Goal: Task Accomplishment & Management: Complete application form

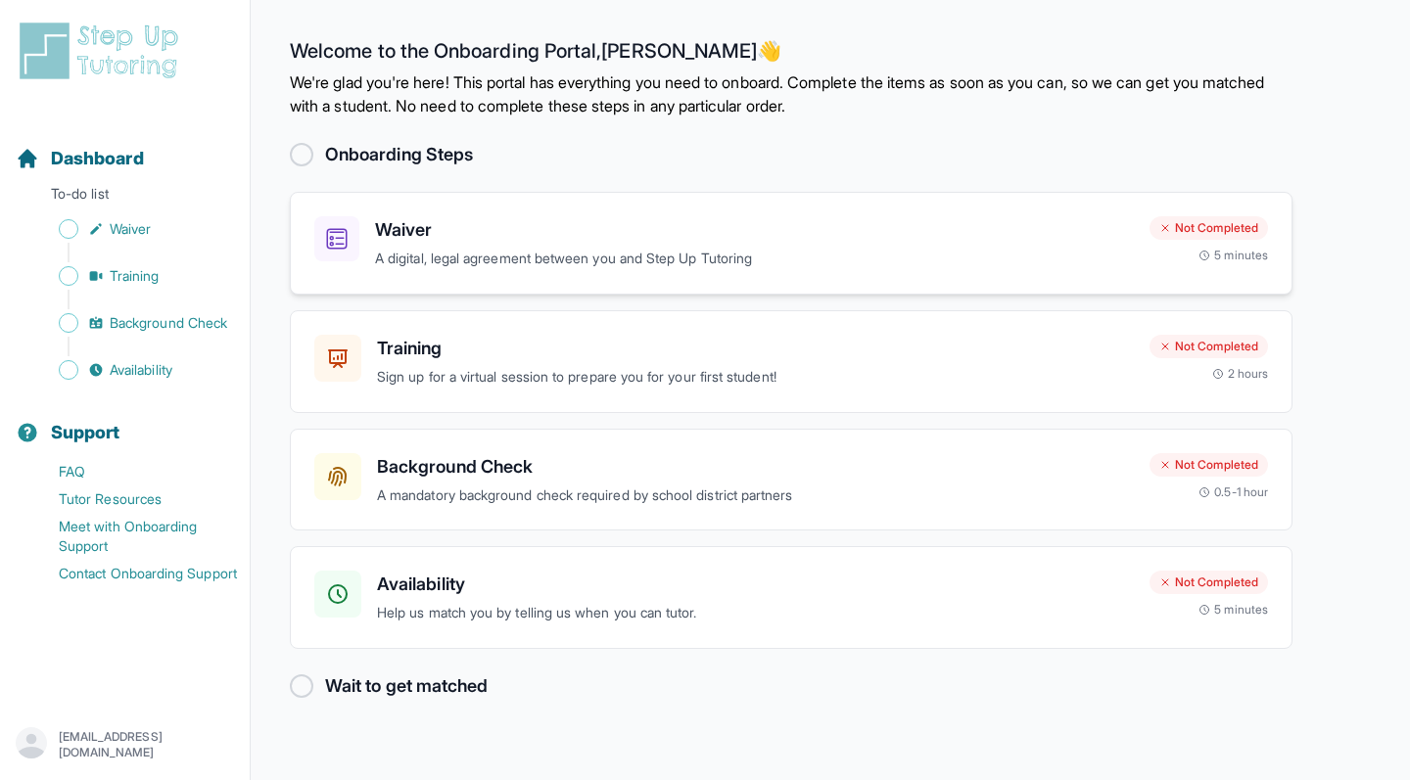
click at [916, 253] on p "A digital, legal agreement between you and Step Up Tutoring" at bounding box center [754, 259] width 759 height 23
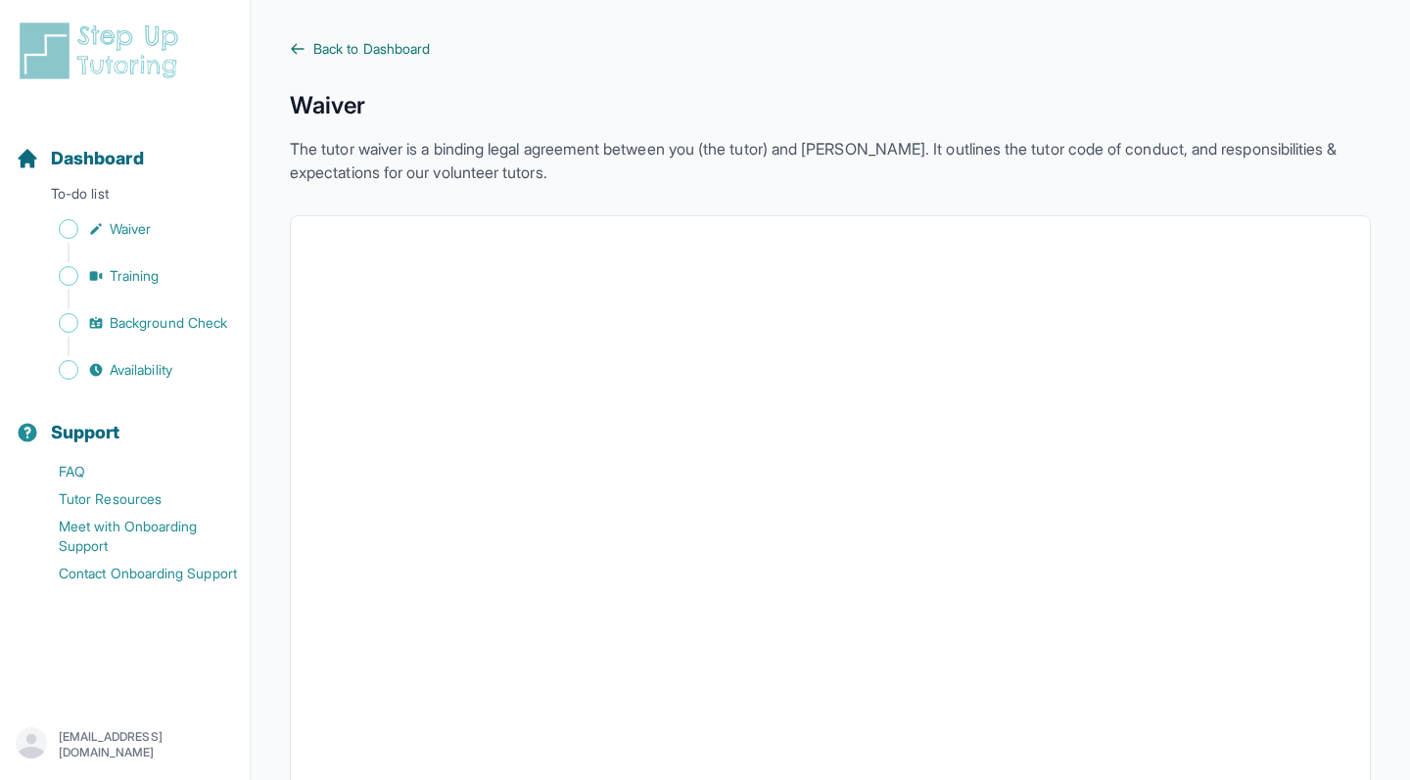
click at [295, 46] on icon at bounding box center [298, 48] width 12 height 9
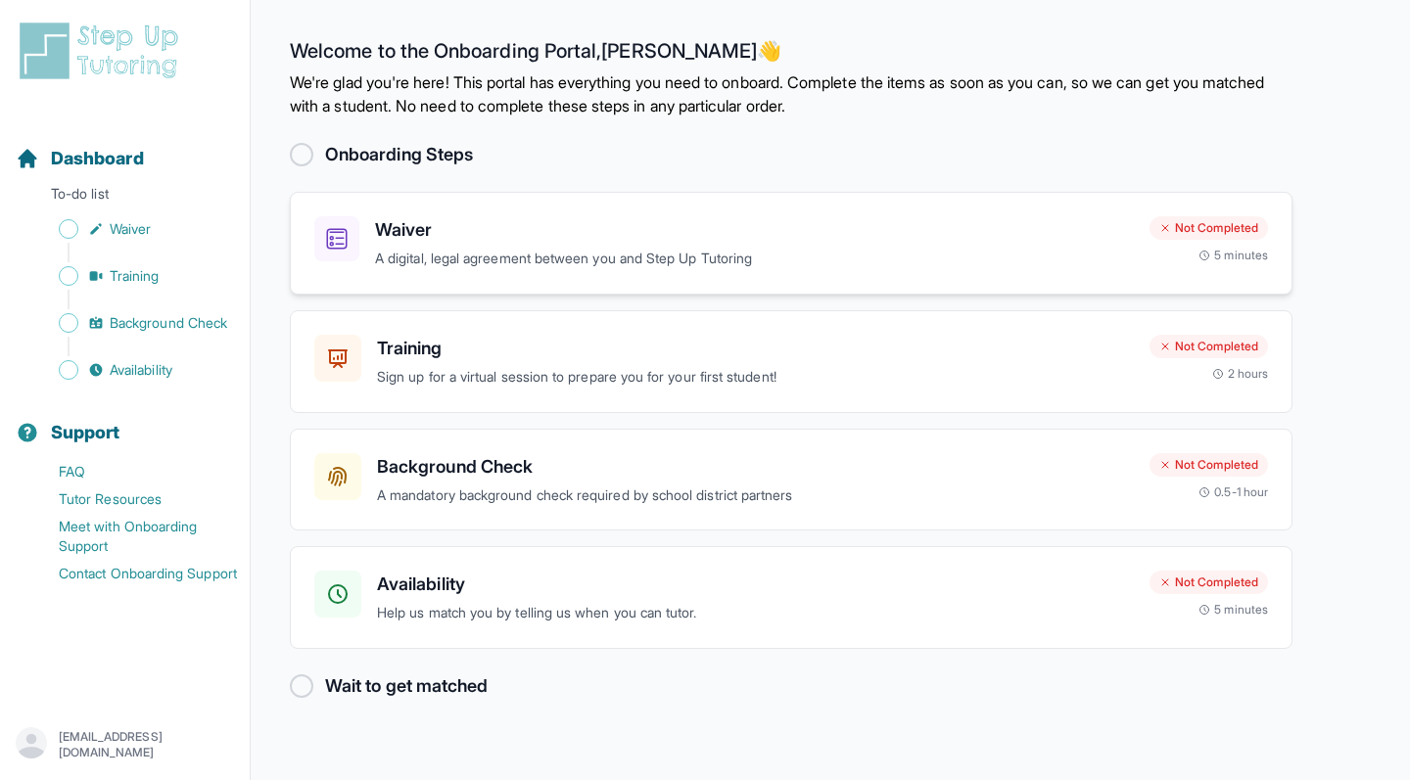
click at [895, 234] on h3 "Waiver" at bounding box center [754, 229] width 759 height 27
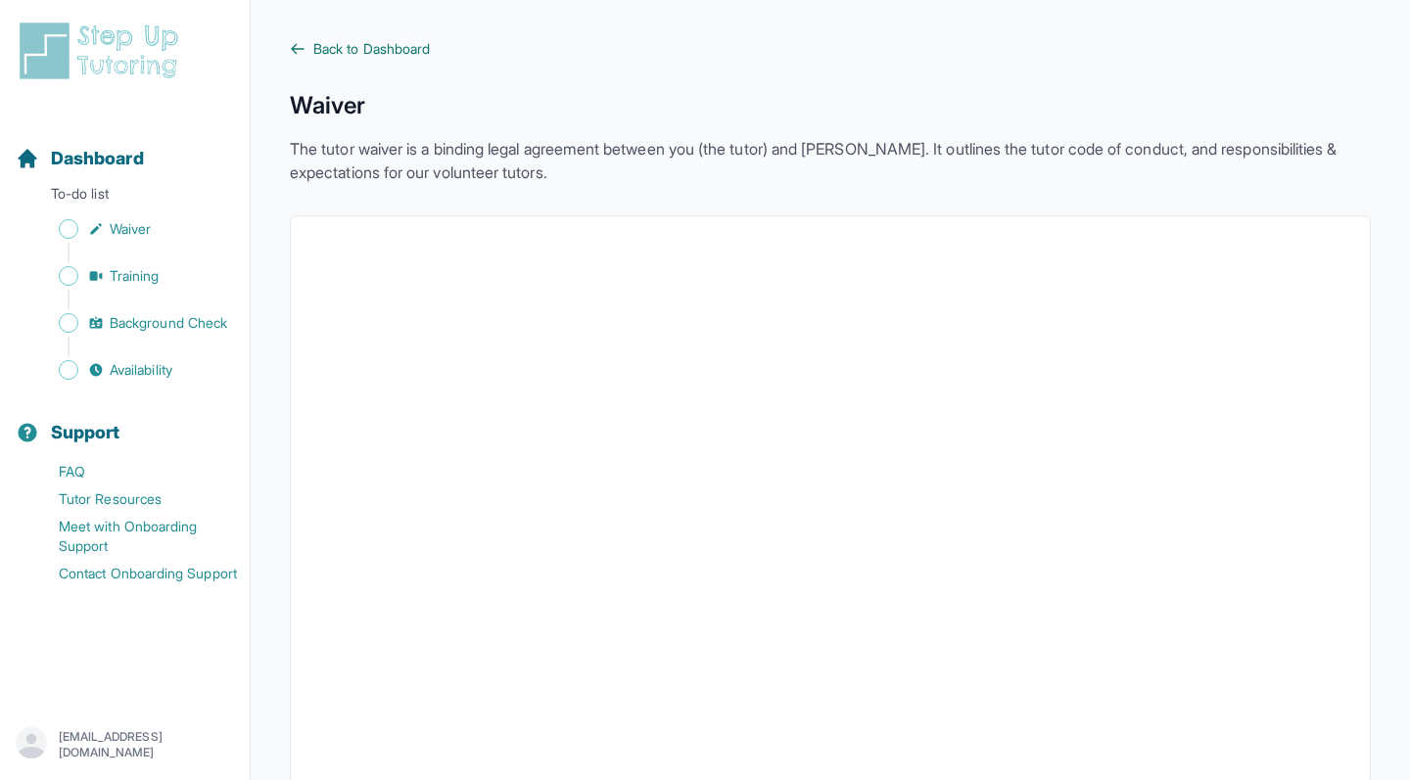
click at [379, 49] on span "Back to Dashboard" at bounding box center [371, 49] width 117 height 20
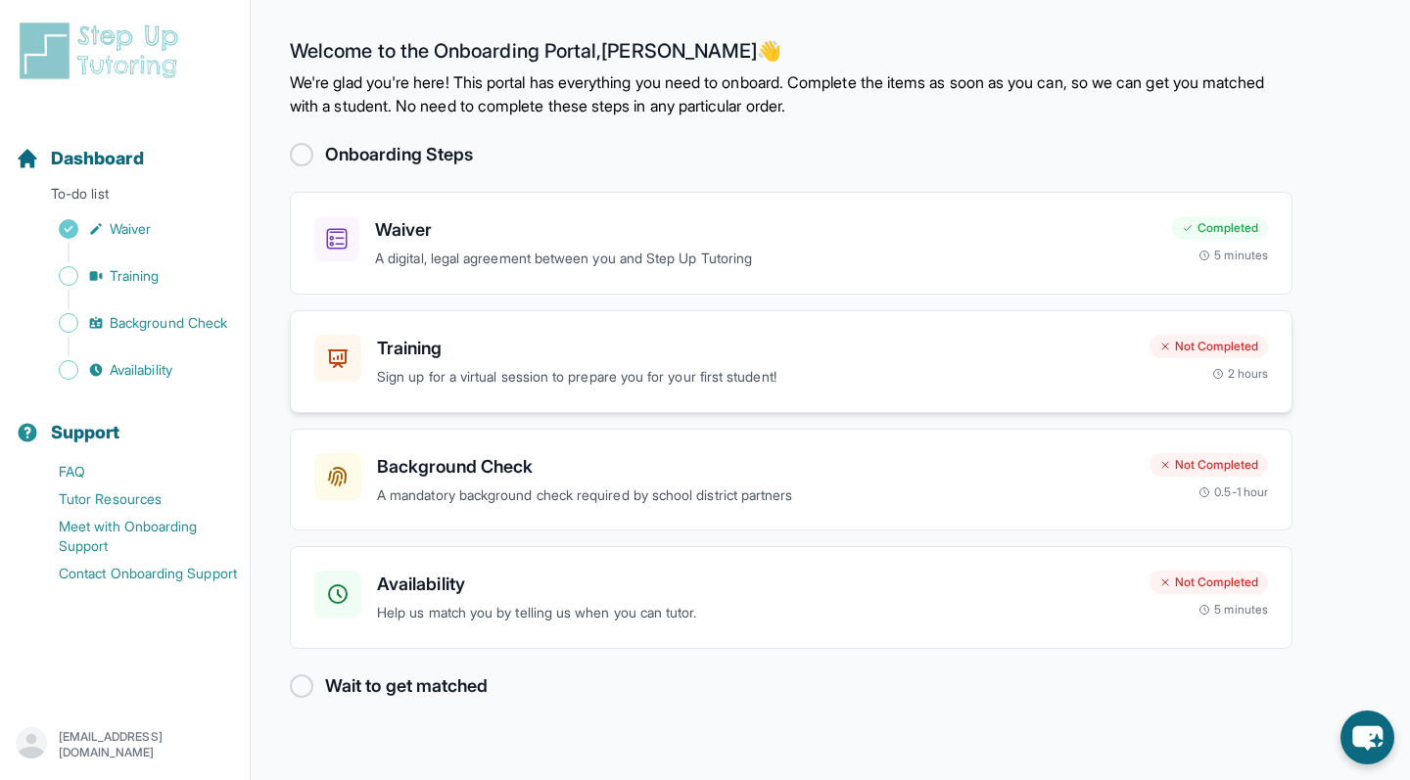
click at [954, 357] on h3 "Training" at bounding box center [755, 348] width 757 height 27
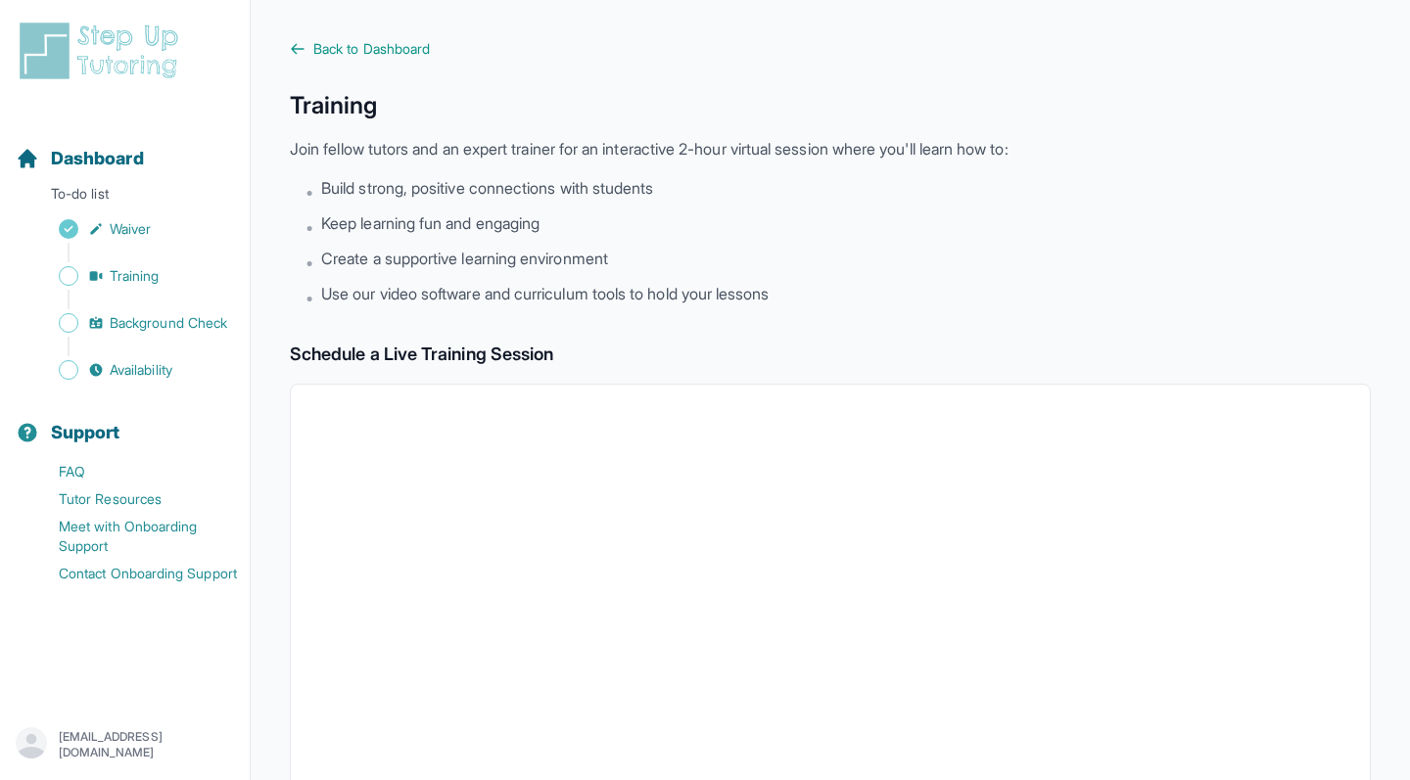
drag, startPoint x: 920, startPoint y: 59, endPoint x: 511, endPoint y: -18, distance: 416.4
click at [369, 41] on span "Back to Dashboard" at bounding box center [371, 49] width 117 height 20
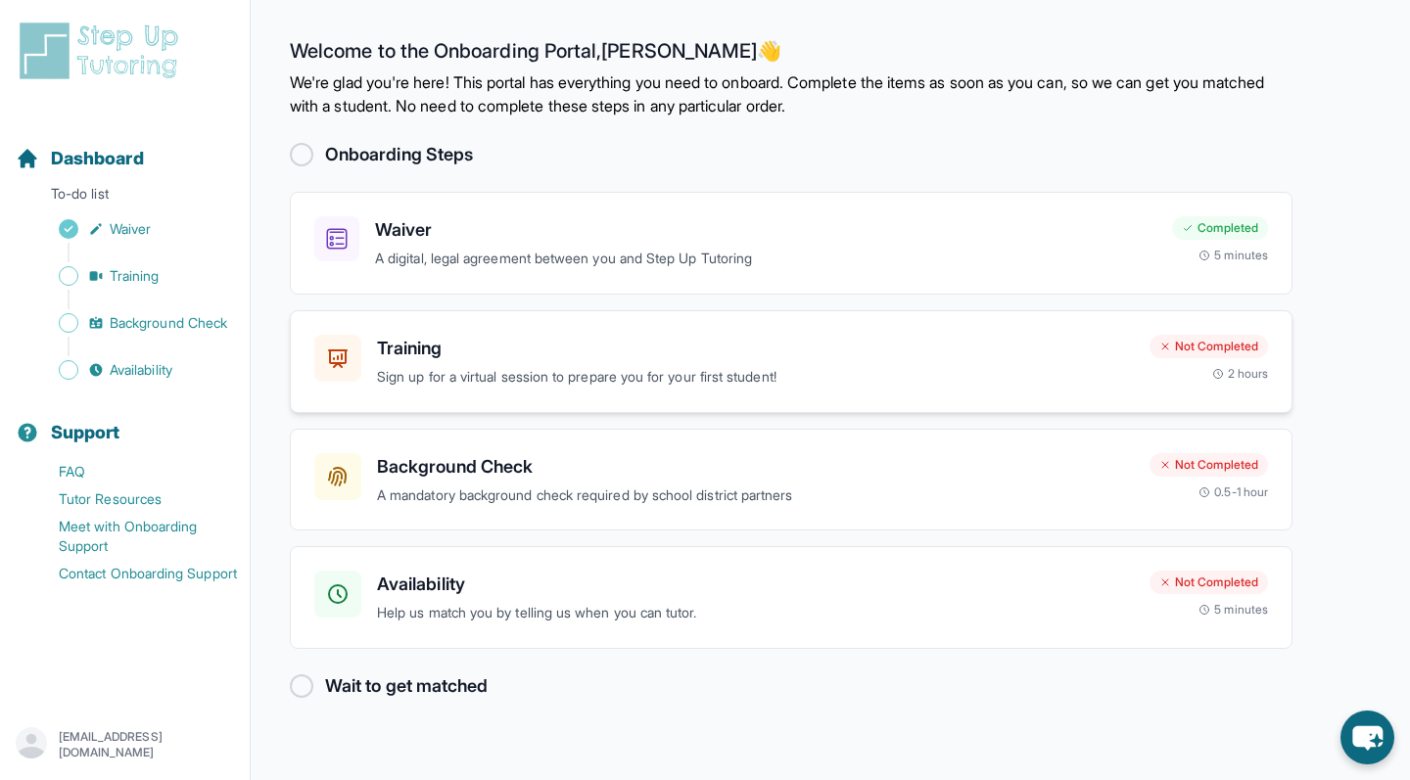
click at [902, 356] on h3 "Training" at bounding box center [755, 348] width 757 height 27
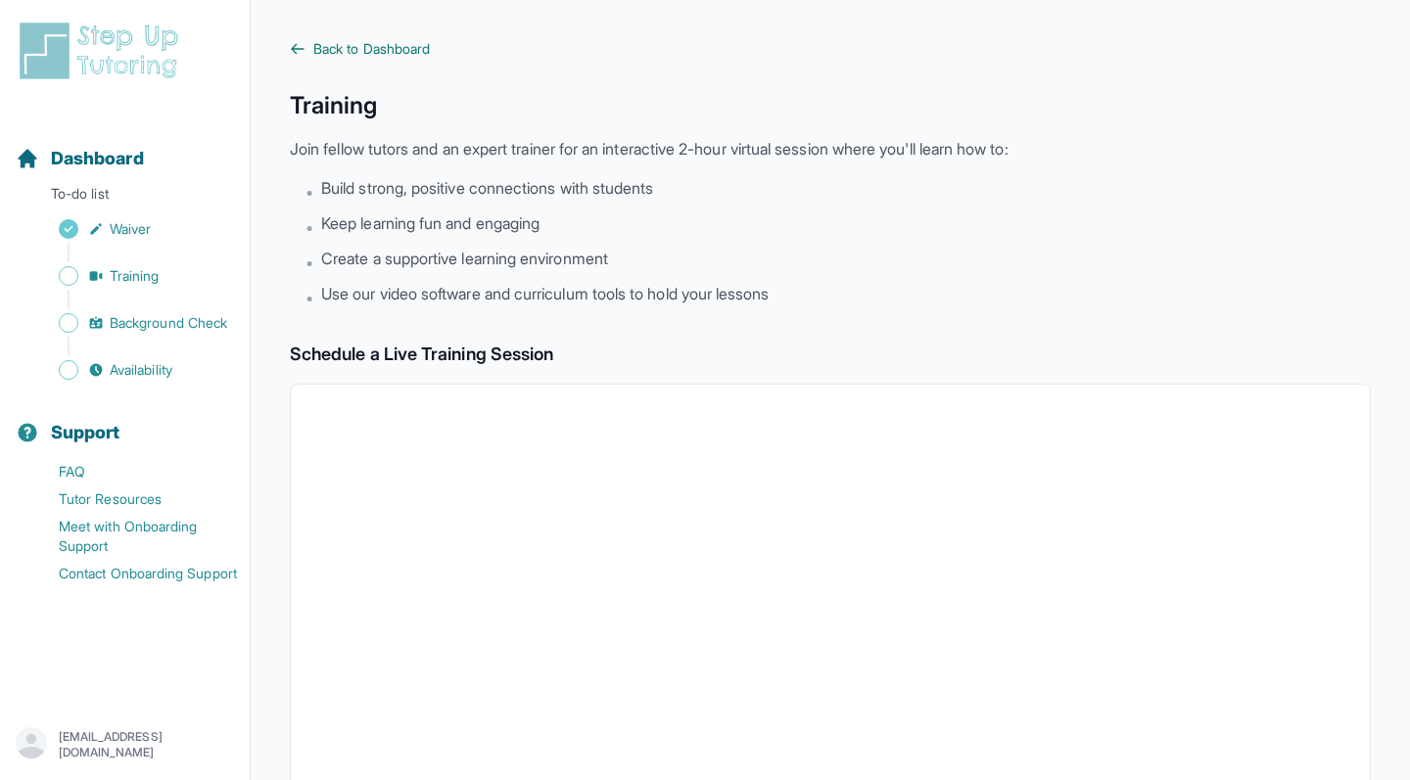
scroll to position [-1, 0]
click at [314, 48] on span "Back to Dashboard" at bounding box center [371, 49] width 117 height 20
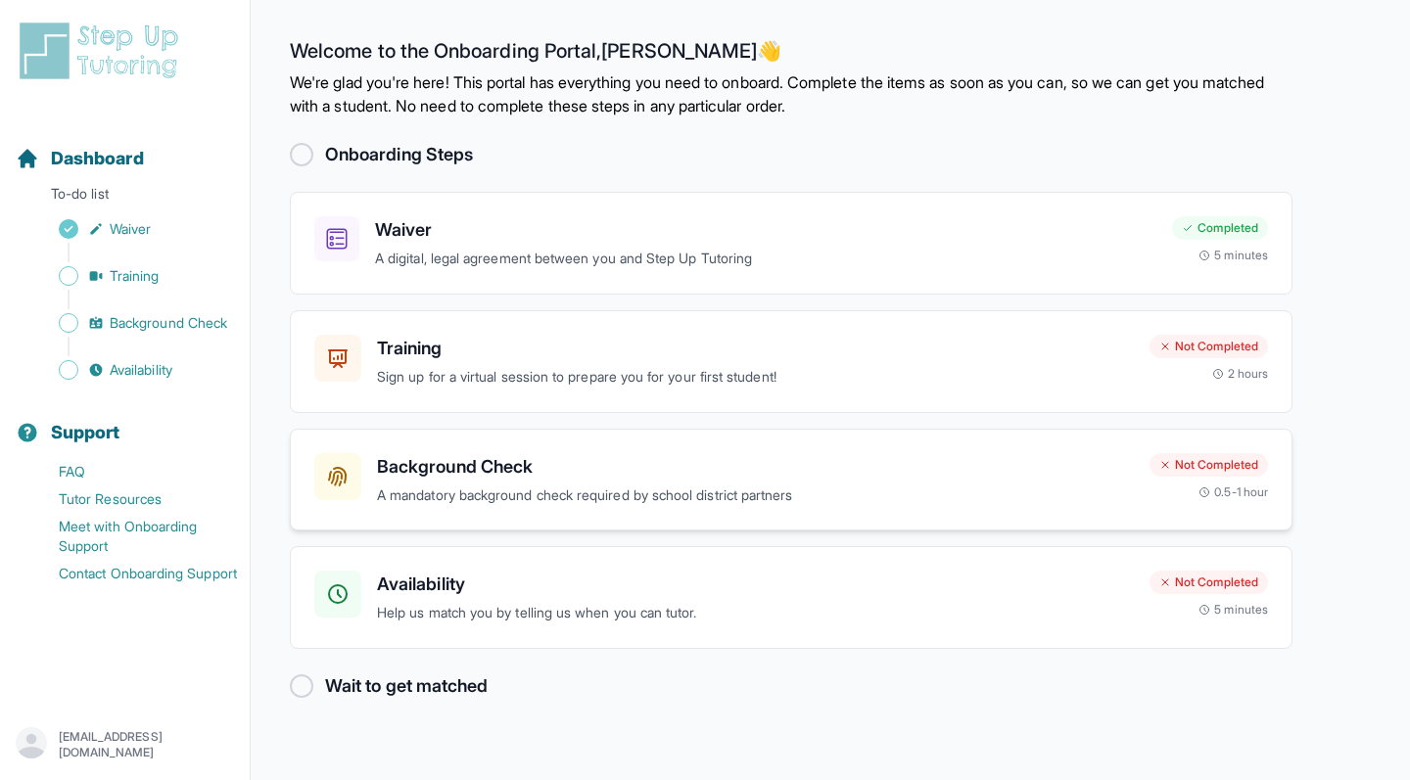
click at [675, 481] on div "Background Check A mandatory background check required by school district partn…" at bounding box center [755, 480] width 757 height 54
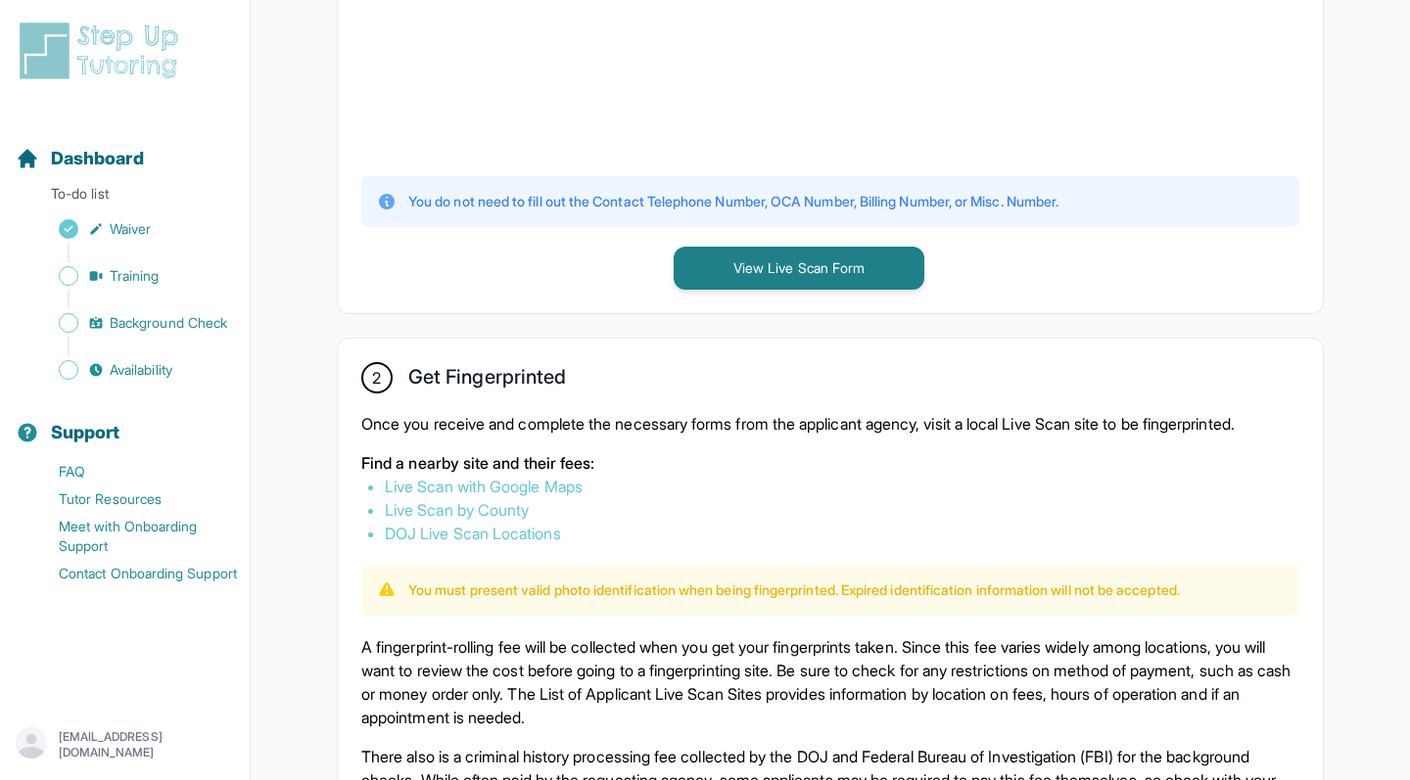
scroll to position [739, 0]
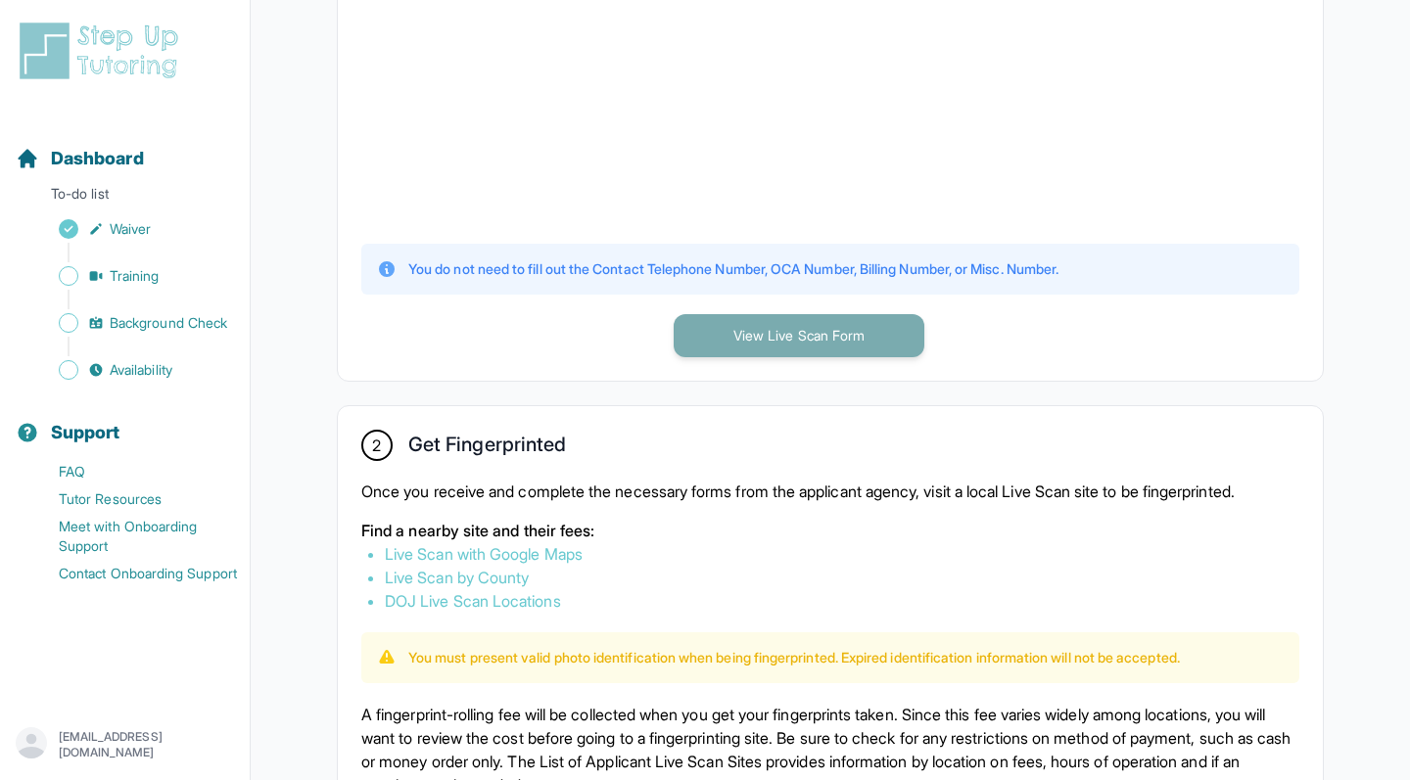
click at [764, 336] on button "View Live Scan Form" at bounding box center [799, 335] width 251 height 43
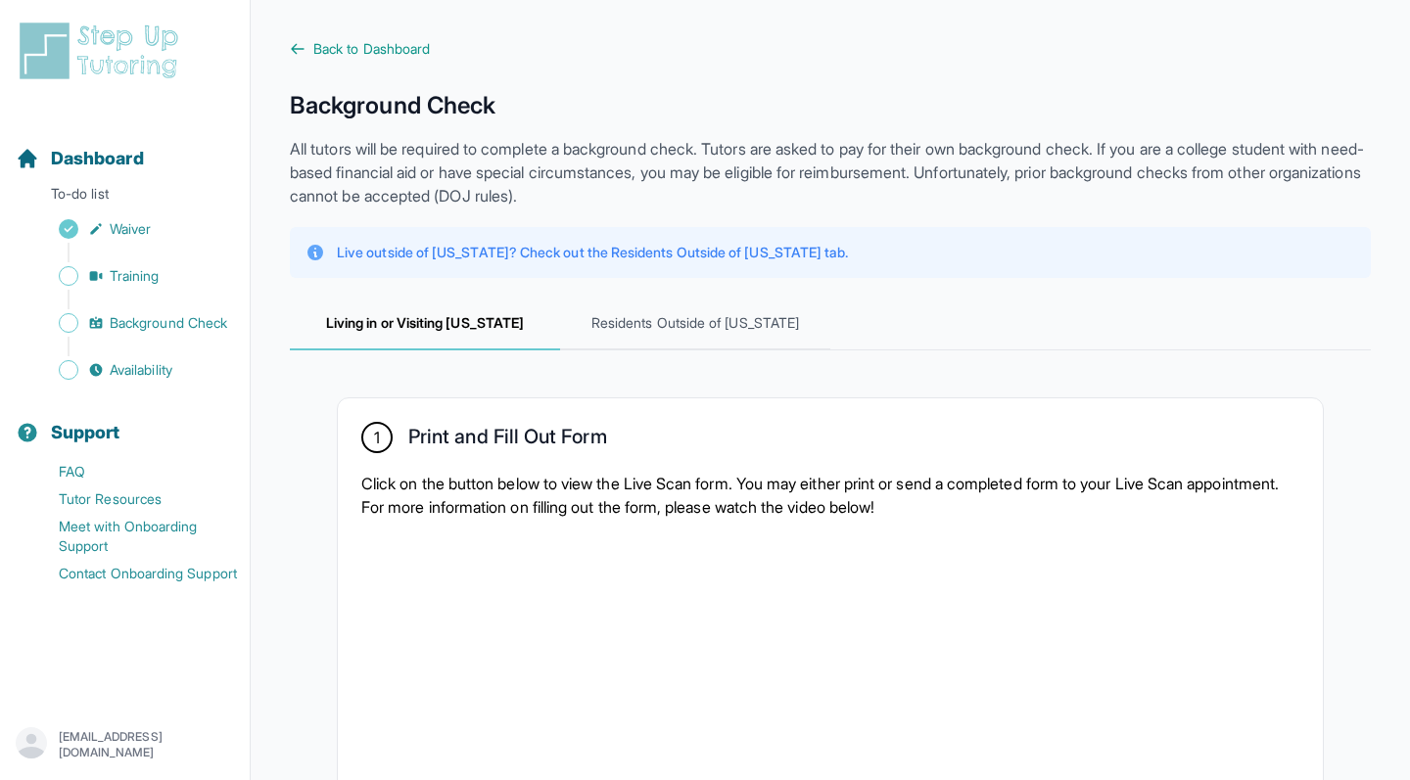
scroll to position [0, 0]
click at [294, 51] on icon at bounding box center [298, 48] width 12 height 9
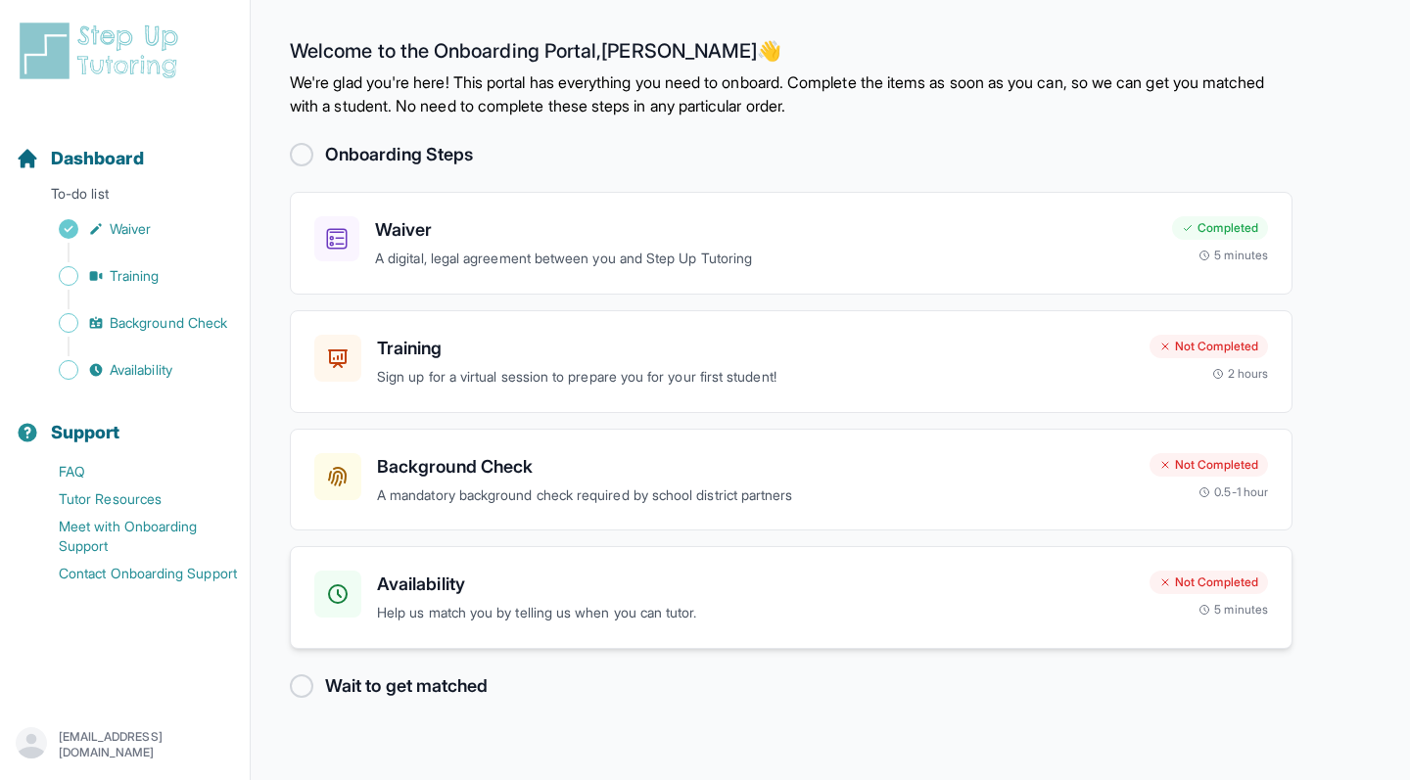
click at [620, 584] on h3 "Availability" at bounding box center [755, 584] width 757 height 27
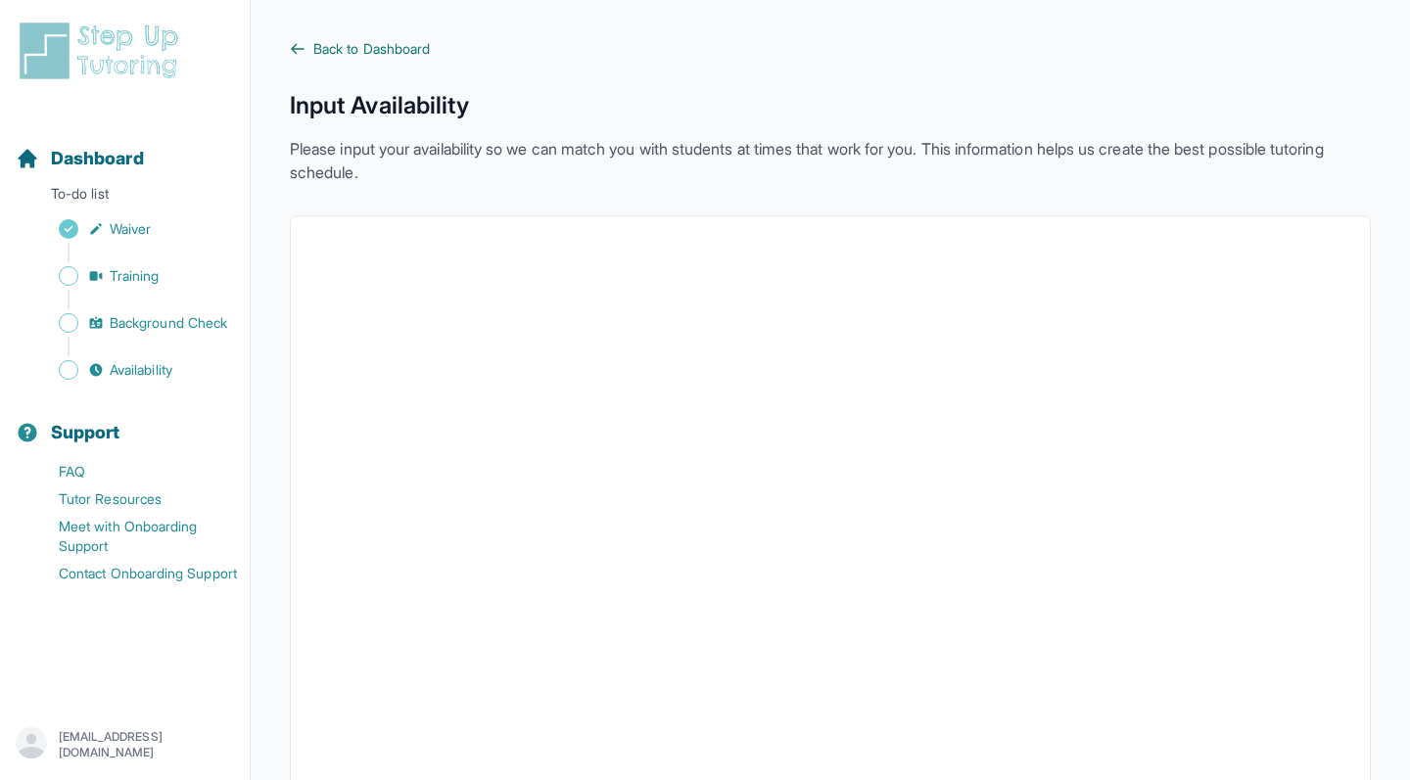
click at [300, 51] on icon at bounding box center [298, 49] width 16 height 16
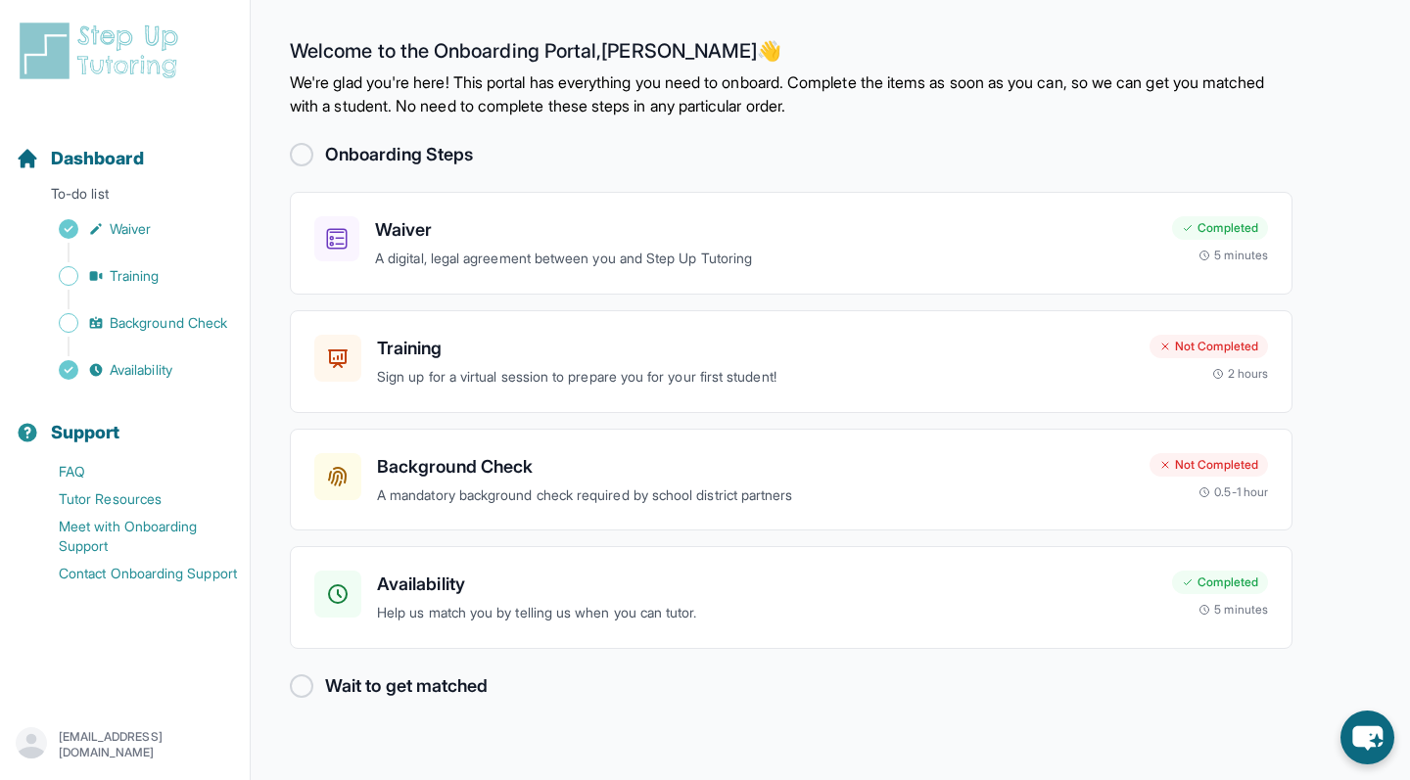
click at [301, 153] on div at bounding box center [302, 155] width 24 height 24
